Goal: Transaction & Acquisition: Purchase product/service

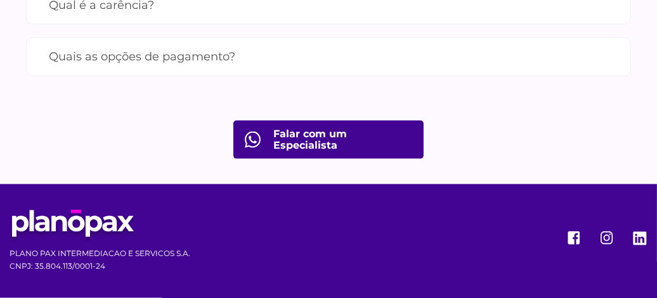
scroll to position [2030, 0]
click at [0, 0] on input "Atende em minha cidade?" at bounding box center [0, 0] width 0 height 0
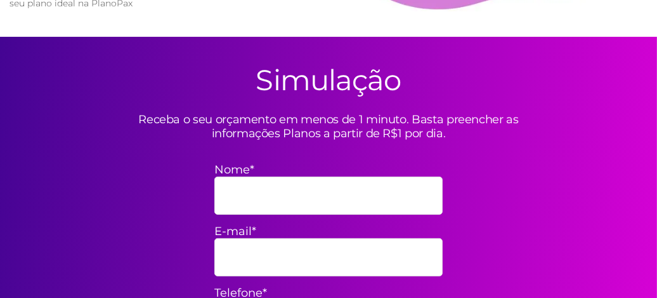
scroll to position [338, 0]
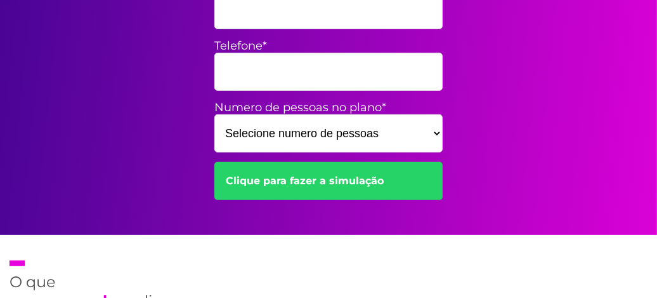
scroll to position [606, 0]
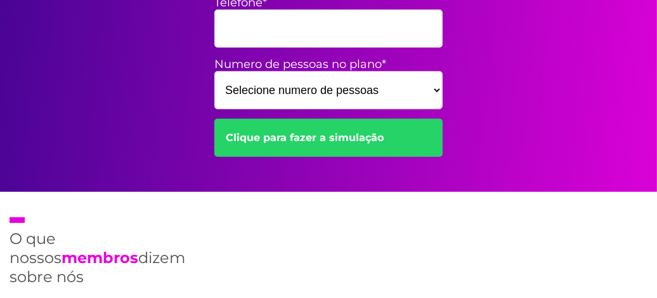
type input "Paulo"
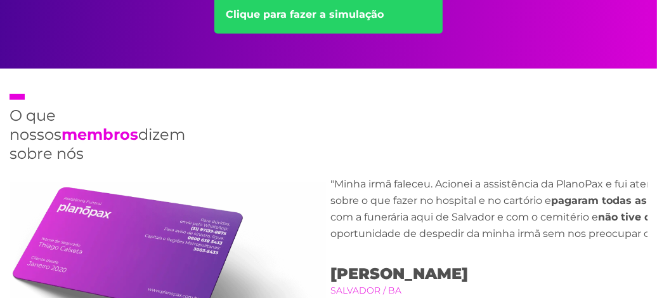
scroll to position [733, 0]
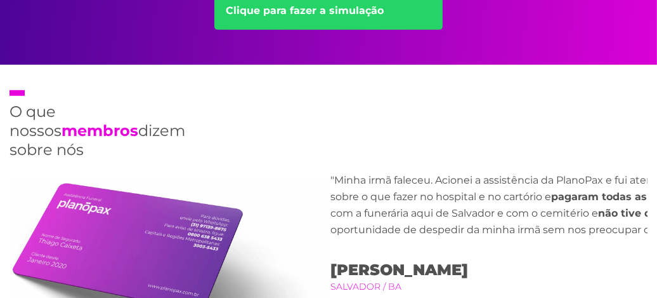
type input "jocys.paulo@gmail.com"
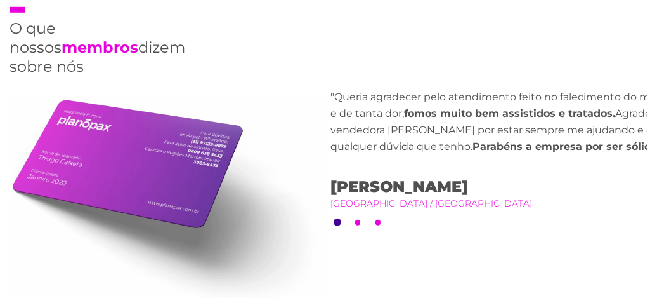
scroll to position [817, 0]
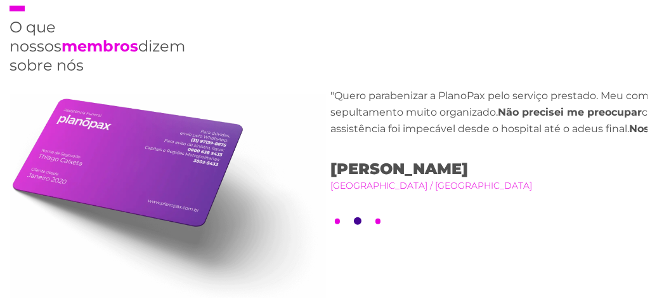
type input "11963631443"
select select "2"
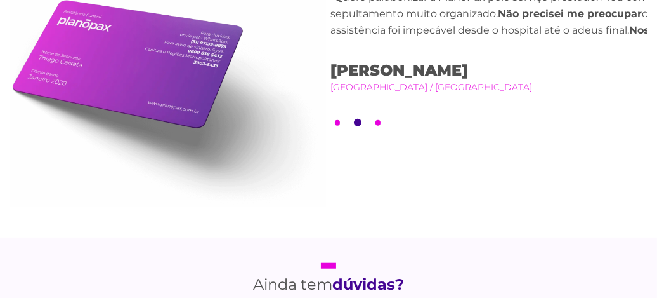
scroll to position [944, 0]
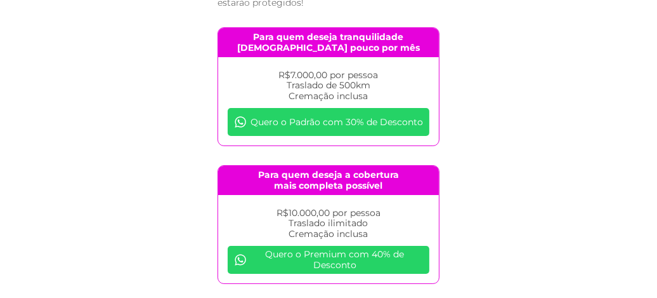
scroll to position [156, 0]
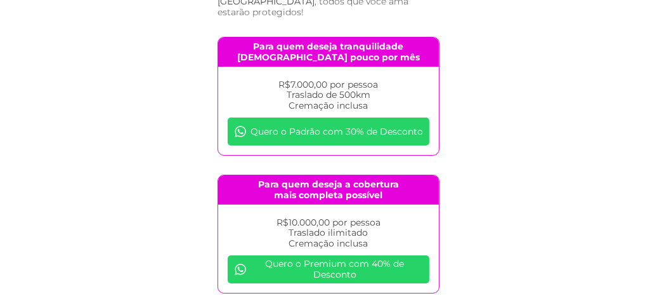
click at [344, 144] on link "Quero o Padrão com 30% de Desconto" at bounding box center [329, 131] width 202 height 28
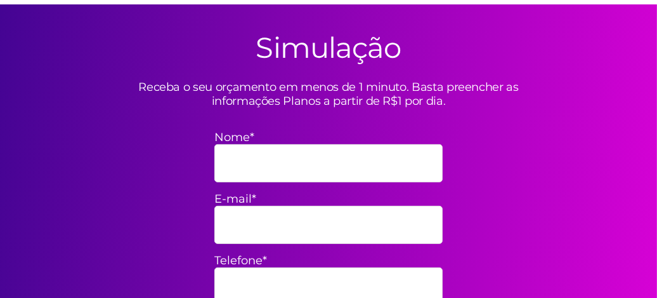
scroll to position [338, 0]
